Goal: Task Accomplishment & Management: Use online tool/utility

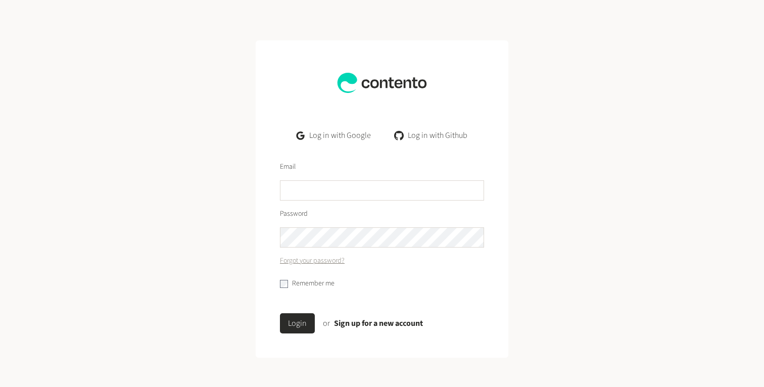
click at [339, 139] on link "Log in with Google" at bounding box center [334, 135] width 90 height 20
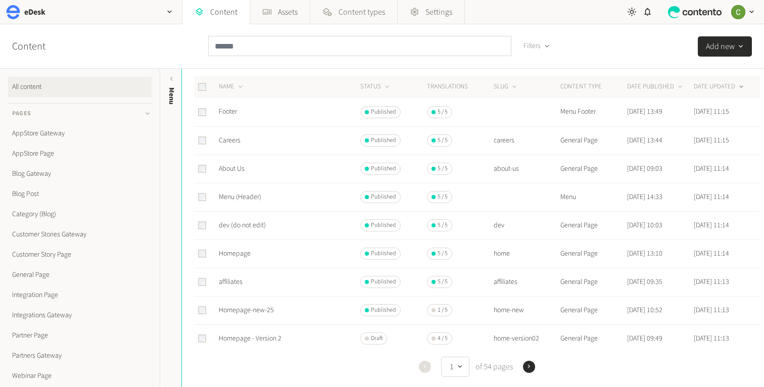
scroll to position [30, 0]
click at [240, 258] on link "Homepage" at bounding box center [235, 257] width 32 height 10
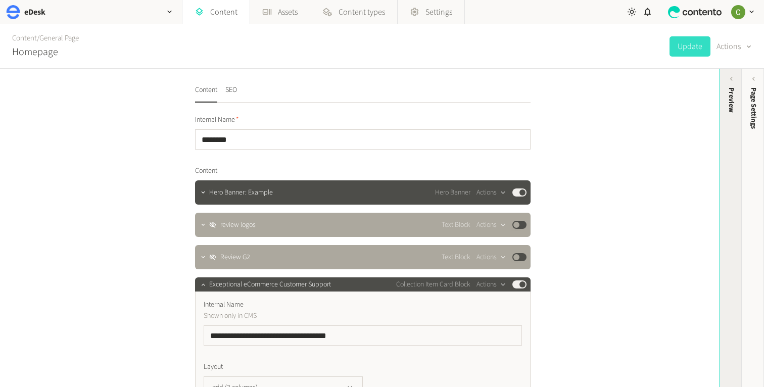
click at [721, 120] on div "Preview" at bounding box center [731, 166] width 22 height 182
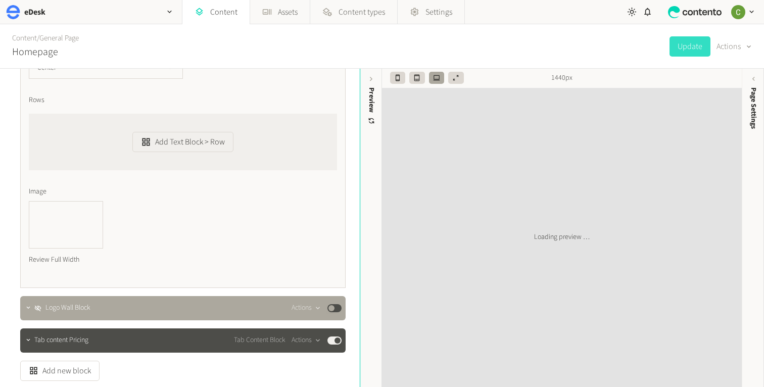
scroll to position [1648, 0]
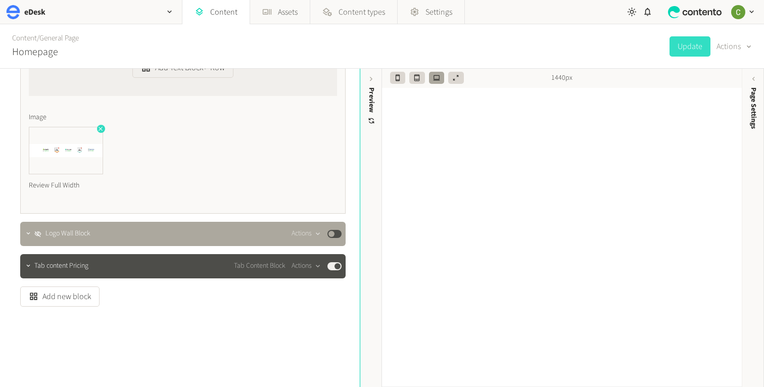
click at [99, 129] on icon "button" at bounding box center [100, 128] width 7 height 7
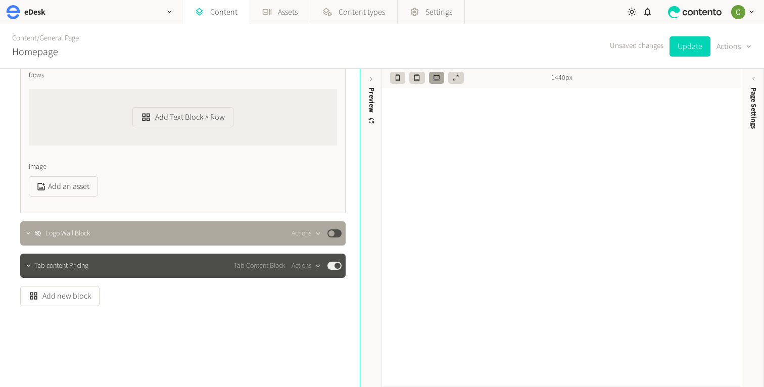
scroll to position [1598, 0]
click at [77, 180] on button "Add an asset" at bounding box center [63, 186] width 69 height 20
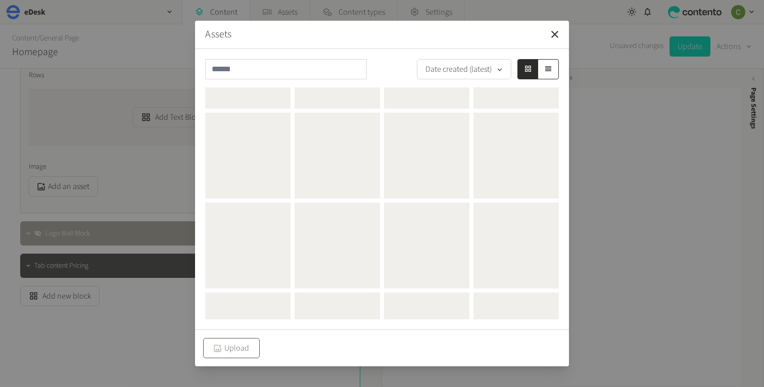
scroll to position [0, 0]
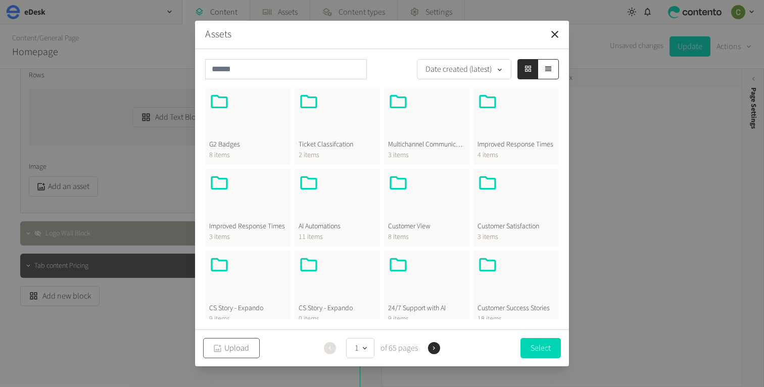
click at [227, 347] on button "Upload" at bounding box center [231, 348] width 57 height 20
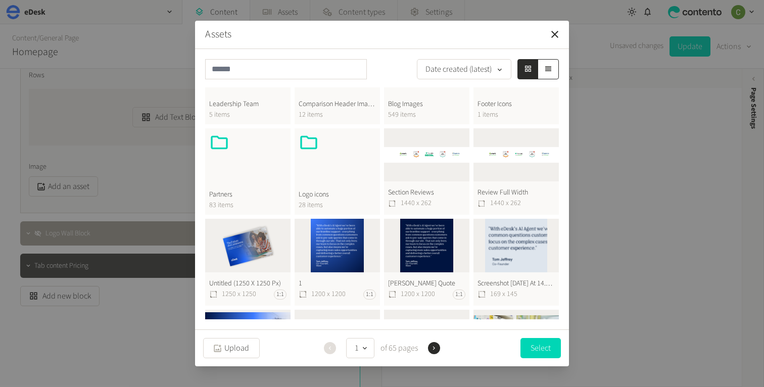
scroll to position [385, 0]
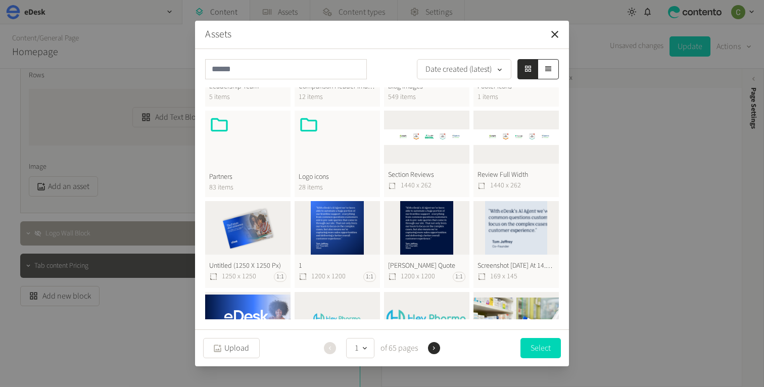
click at [406, 148] on button "Section Reviews 1440 x 262" at bounding box center [426, 154] width 85 height 87
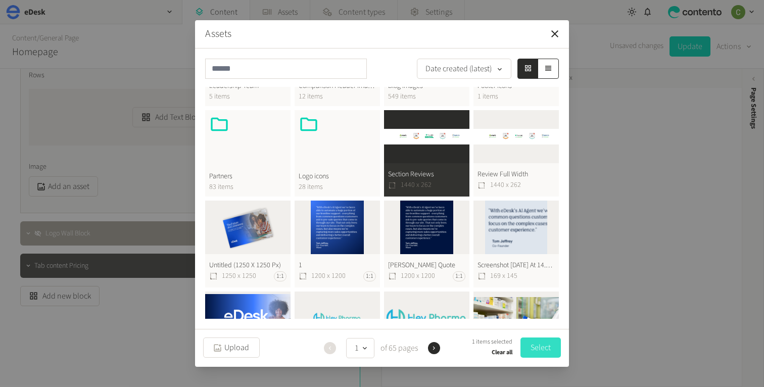
click at [540, 345] on button "Select" at bounding box center [541, 348] width 40 height 20
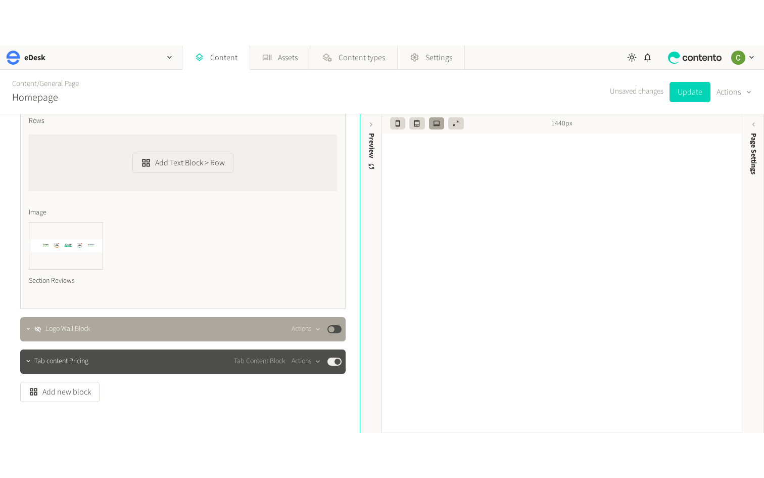
scroll to position [1373, 0]
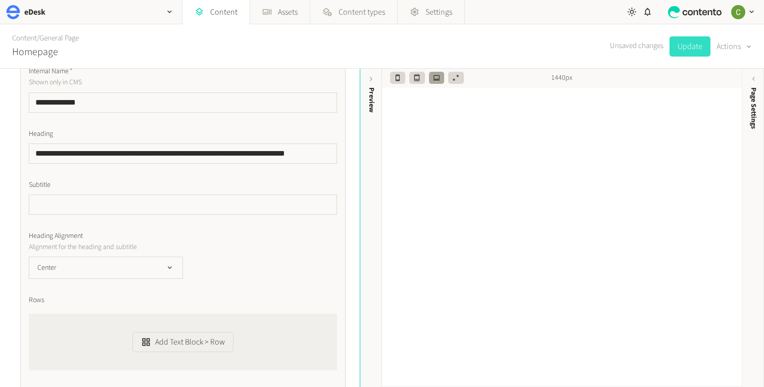
click at [676, 44] on button "Update" at bounding box center [690, 46] width 41 height 20
